Goal: Communication & Community: Answer question/provide support

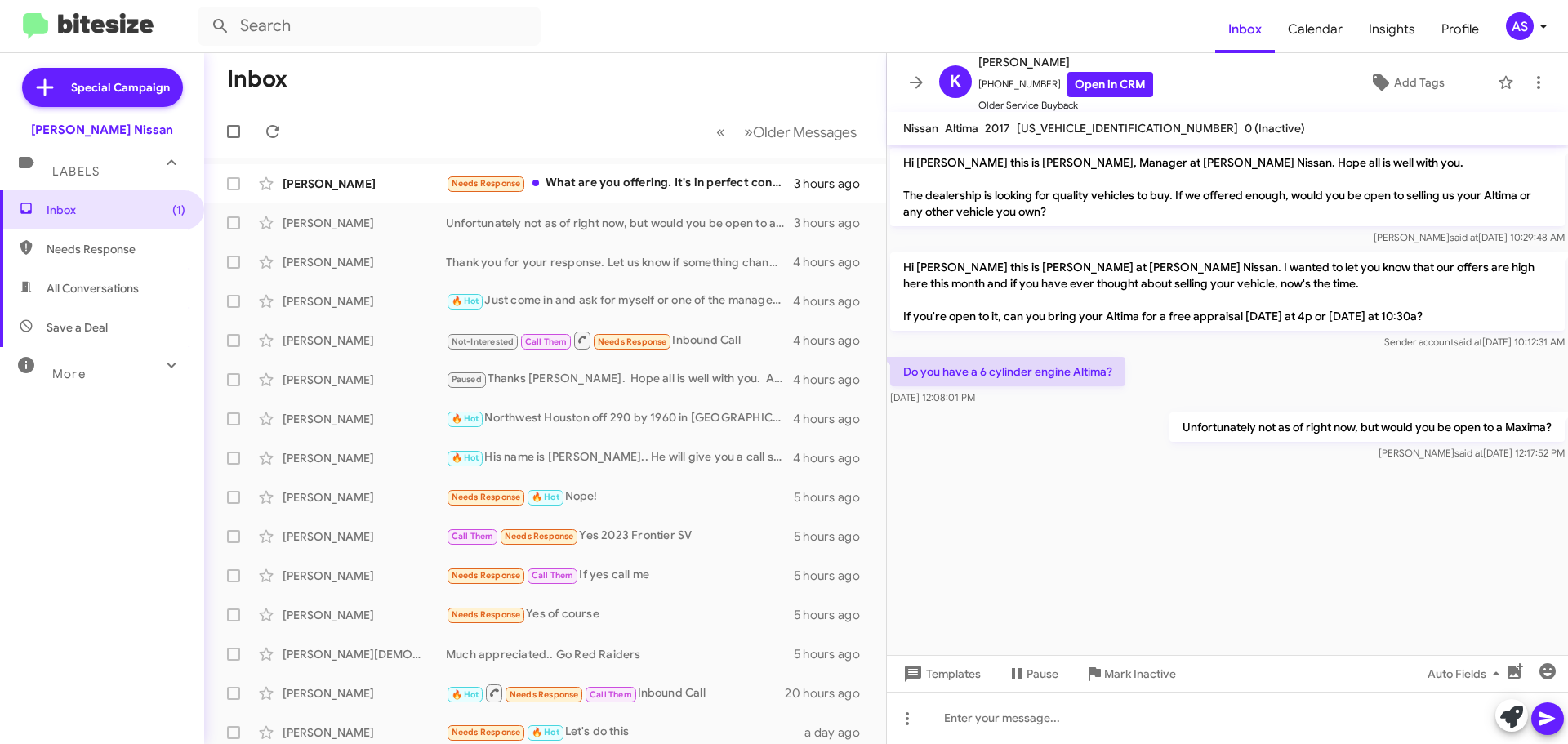
click at [1118, 518] on cdk-virtual-scroll-viewport "Hi [PERSON_NAME] this is [PERSON_NAME], Manager at [PERSON_NAME] Nissan. Hope a…" at bounding box center [1227, 399] width 681 height 510
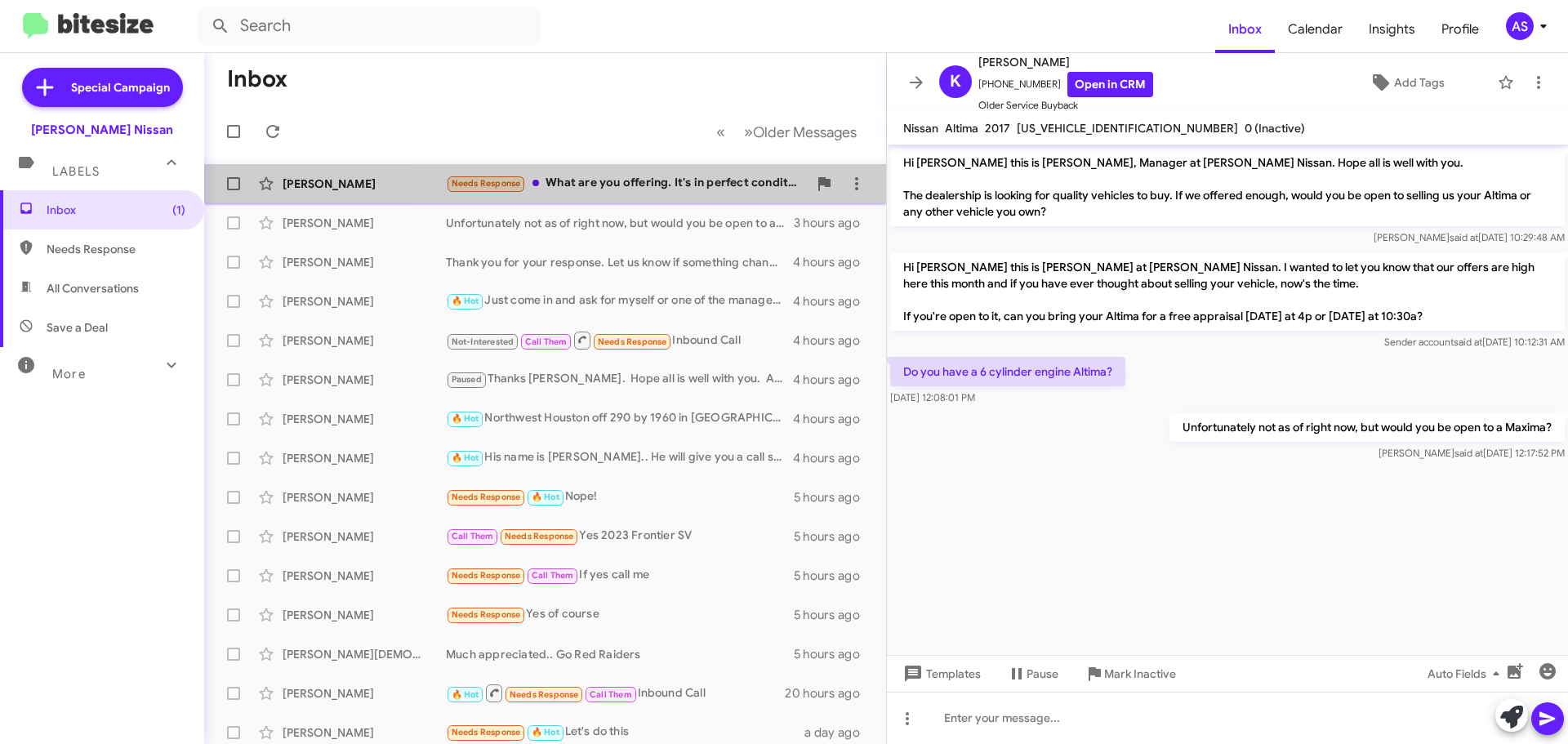
click at [668, 188] on div "Needs Response What are you offering. It's in perfect condition." at bounding box center [626, 183] width 362 height 19
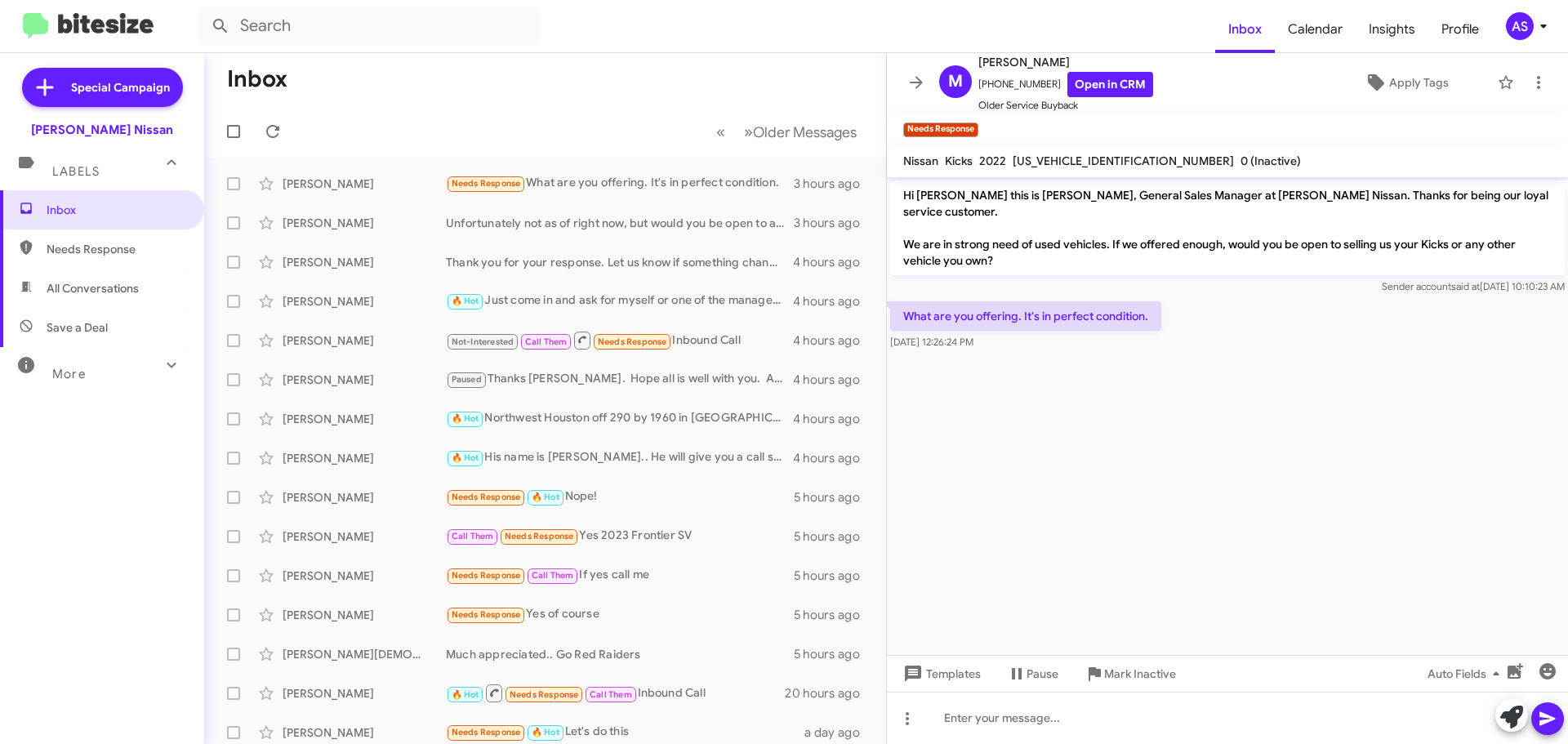
click at [1056, 160] on span "[US_VEHICLE_IDENTIFICATION_NUMBER]" at bounding box center [1123, 161] width 221 height 15
copy span "[US_VEHICLE_IDENTIFICATION_NUMBER]"
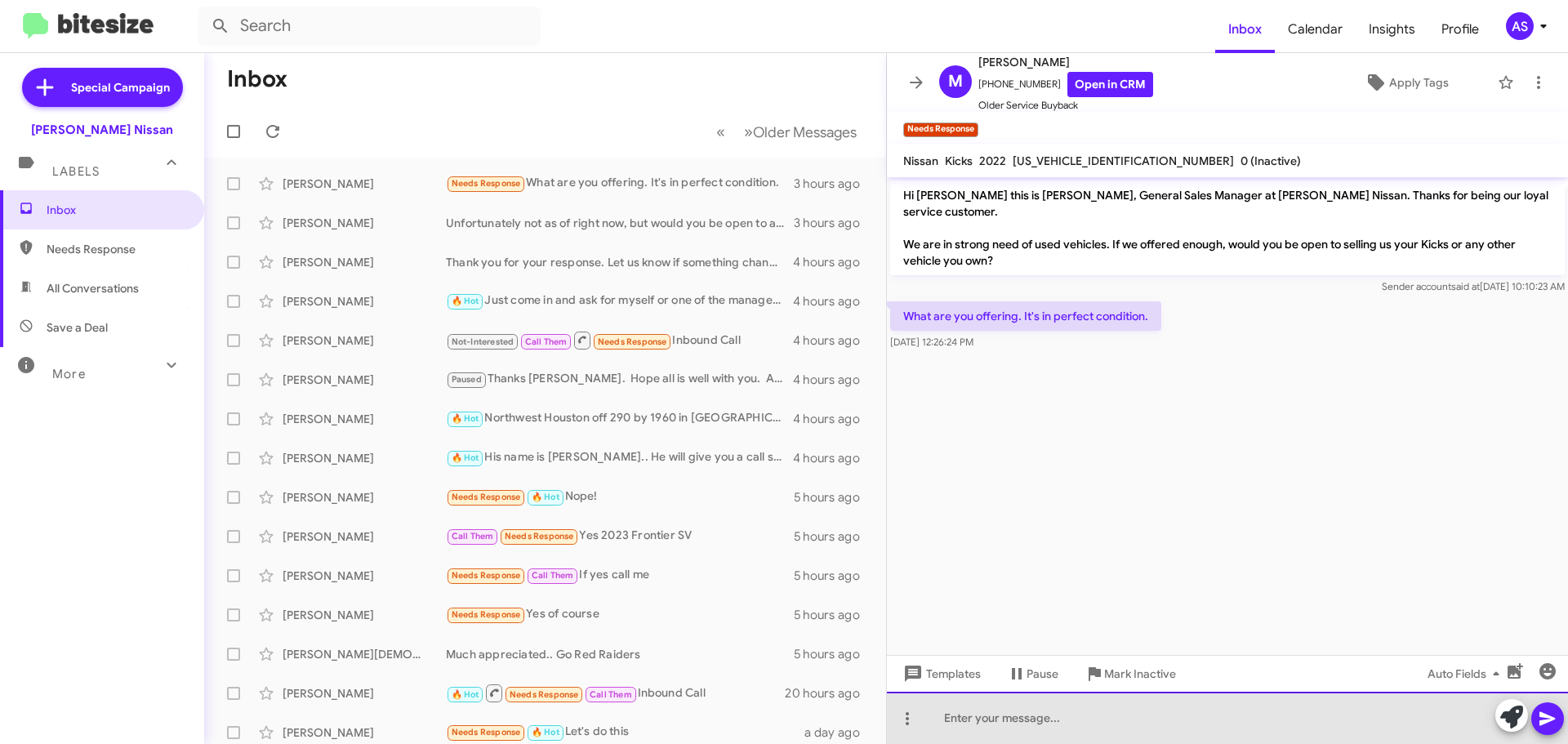
click at [1017, 731] on div at bounding box center [1227, 717] width 681 height 52
